Goal: Find contact information: Find contact information

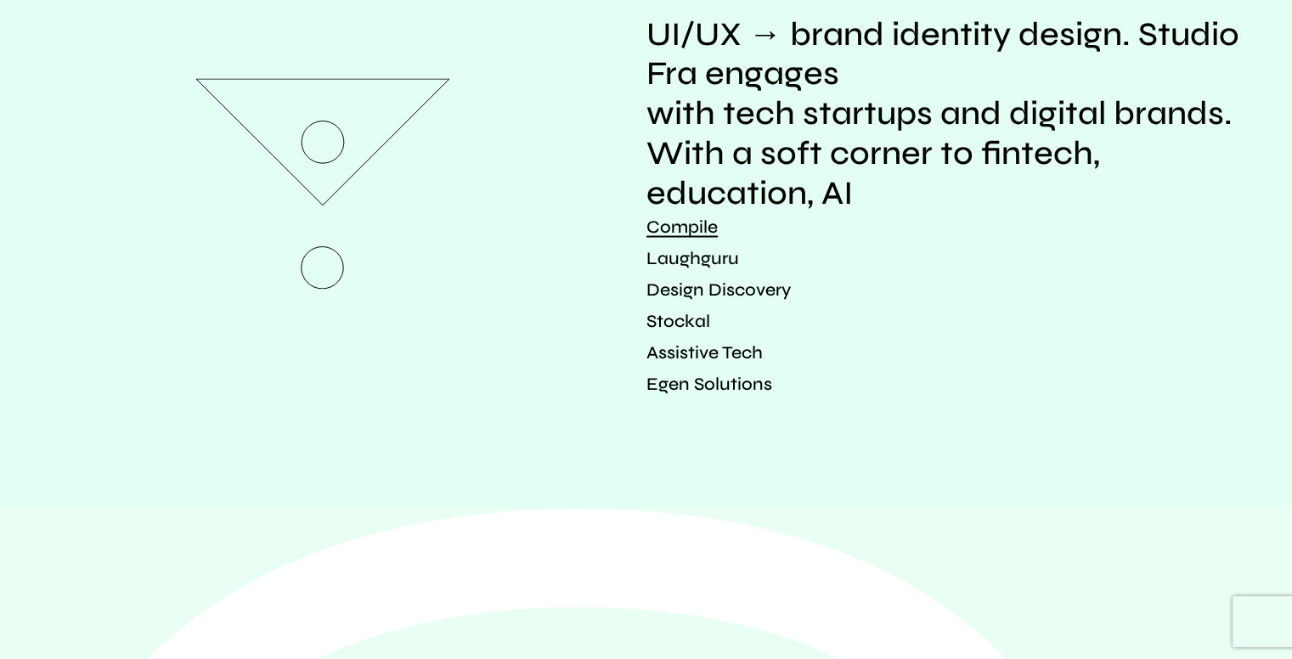
scroll to position [3344, 0]
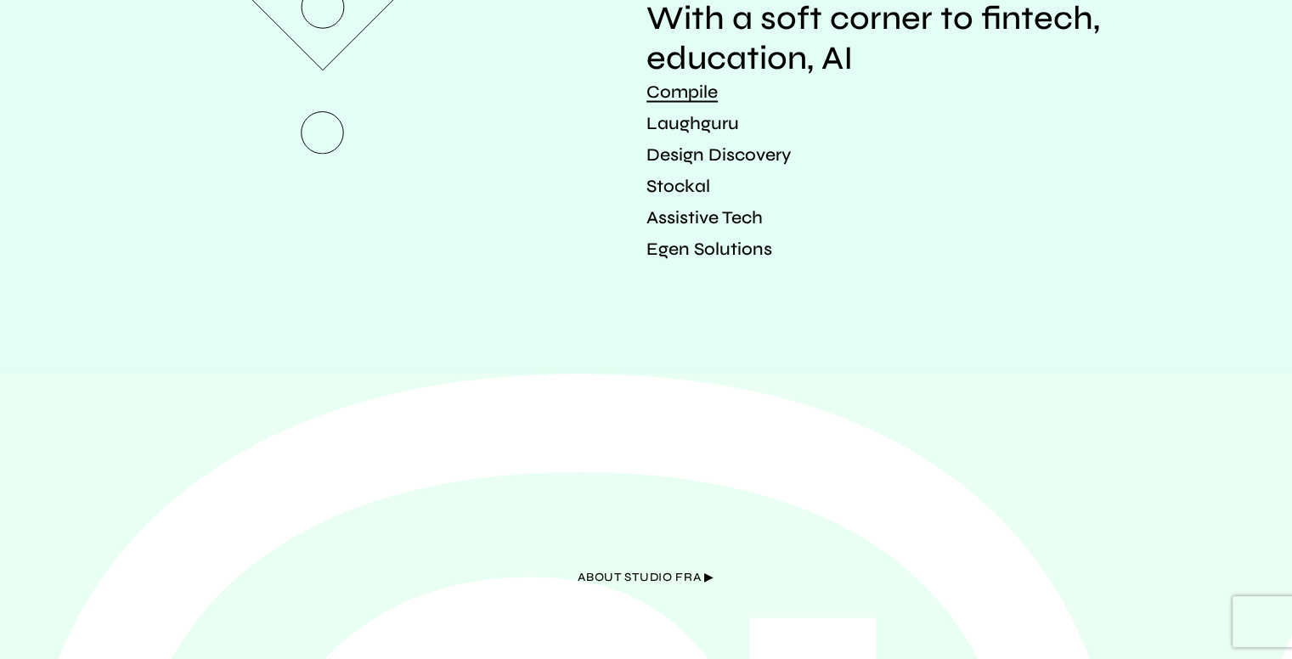
click at [651, 565] on span "about Studio Fra ▶︎" at bounding box center [646, 579] width 137 height 28
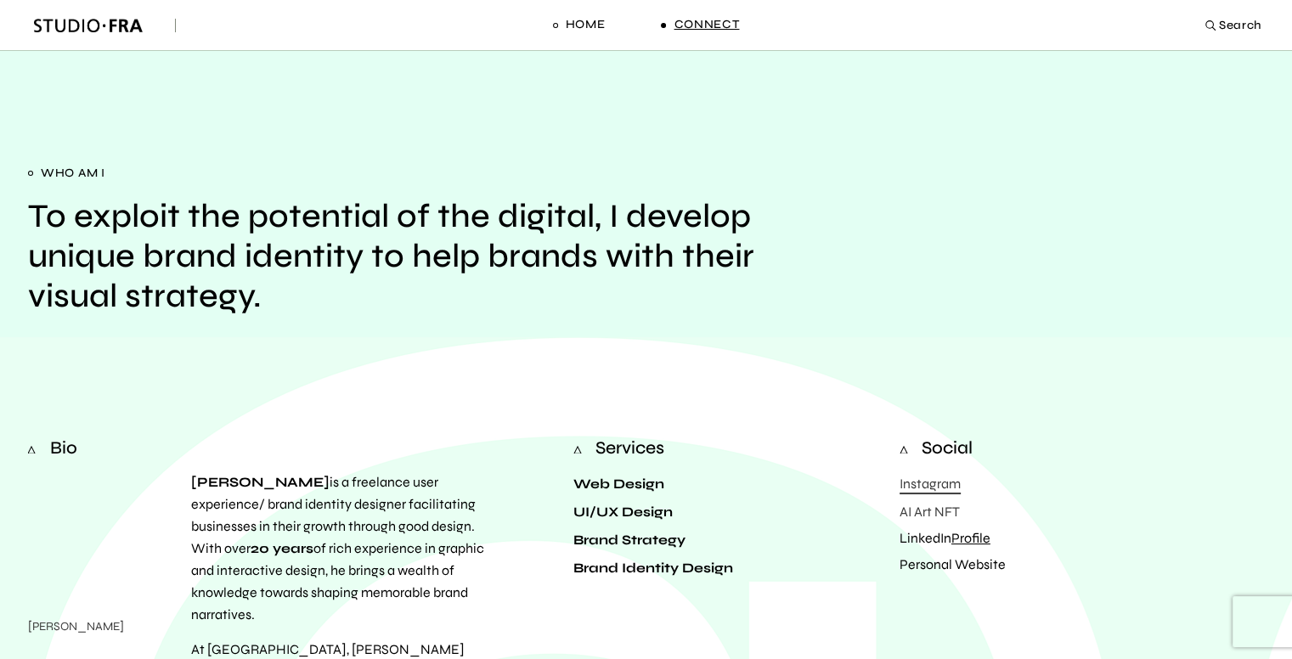
click at [700, 15] on link "Connect" at bounding box center [700, 25] width 78 height 50
